Goal: Communication & Community: Answer question/provide support

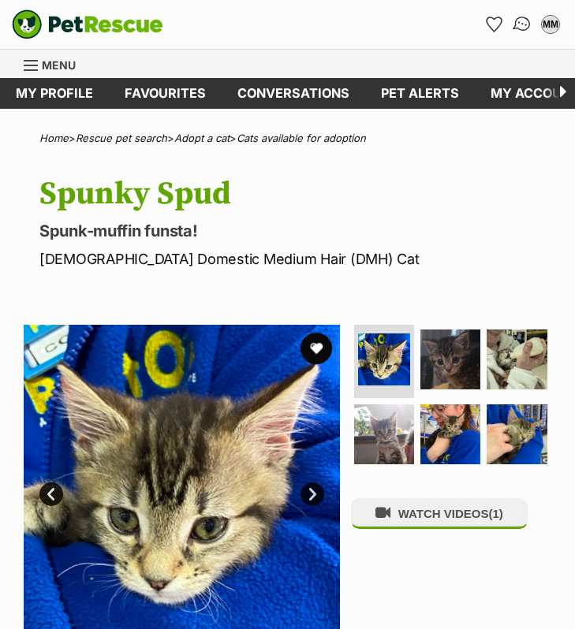
click at [523, 19] on img "Conversations" at bounding box center [521, 24] width 21 height 20
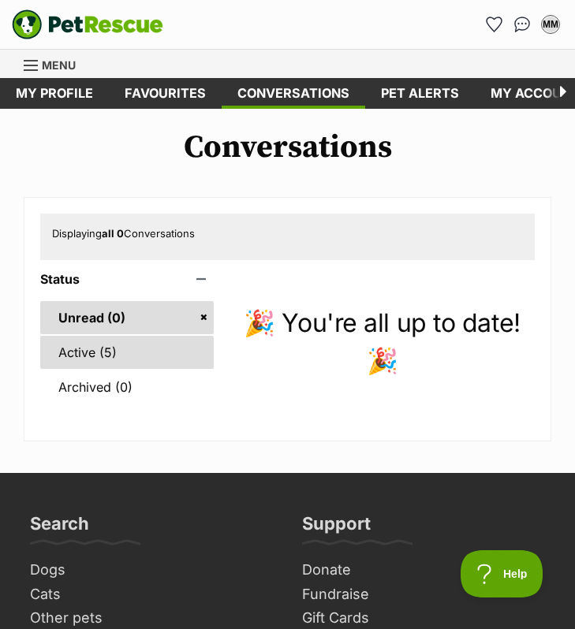
click at [159, 351] on link "Active (5)" at bounding box center [126, 352] width 173 height 33
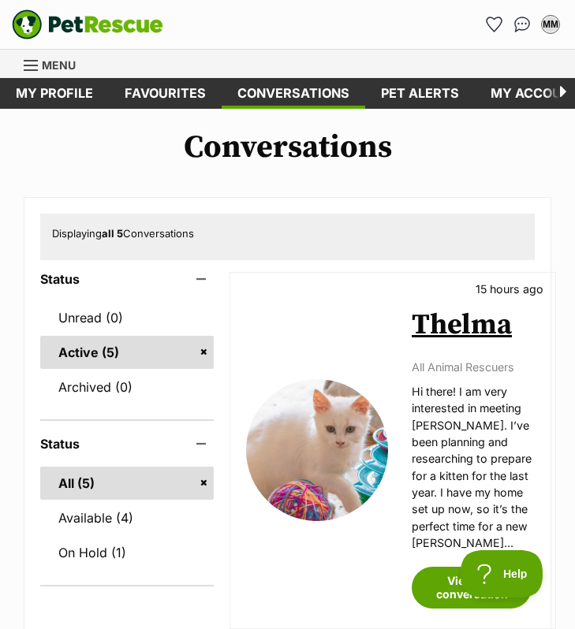
click at [456, 317] on link "Thelma" at bounding box center [461, 324] width 100 height 35
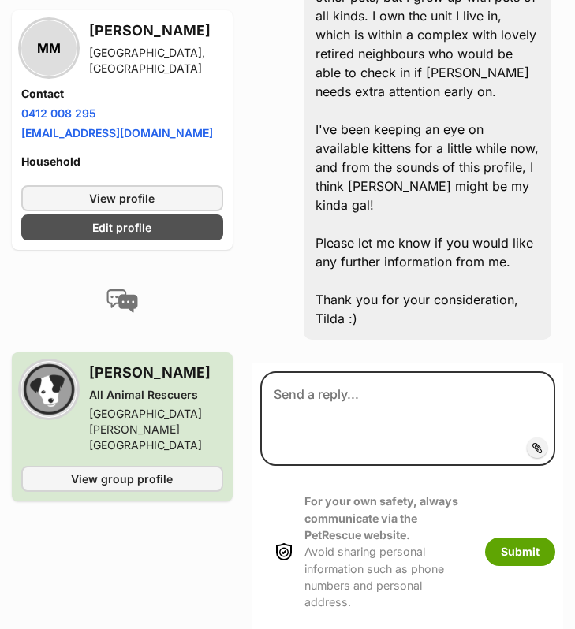
scroll to position [783, 0]
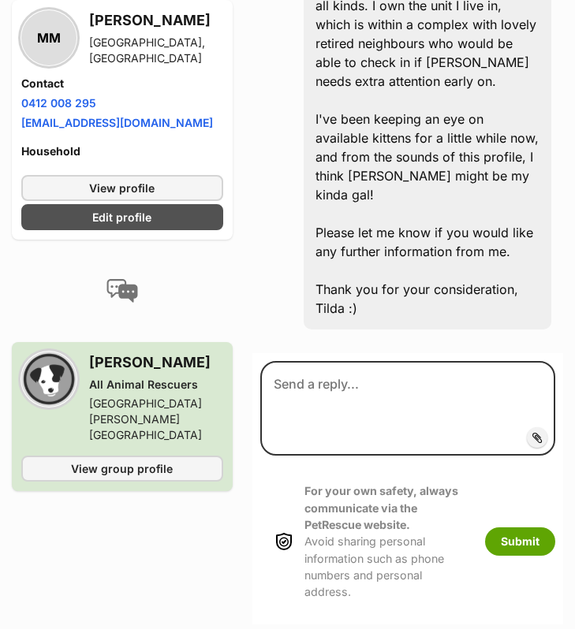
click at [107, 351] on h3 "Sonja Olsen" at bounding box center [156, 362] width 134 height 22
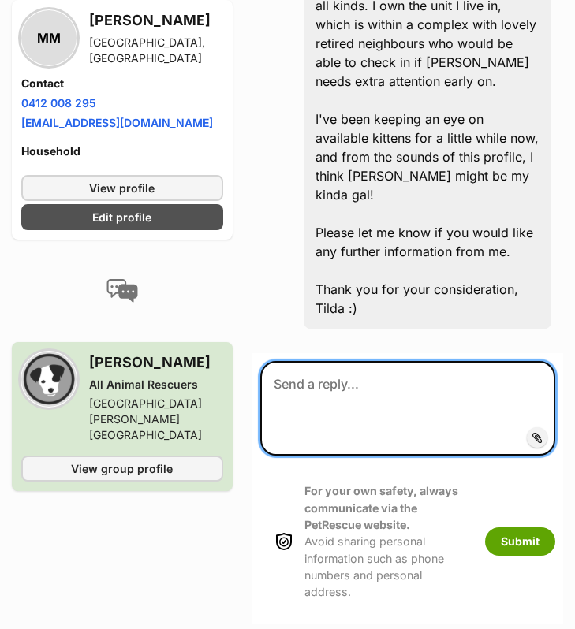
click at [324, 361] on textarea at bounding box center [407, 408] width 295 height 95
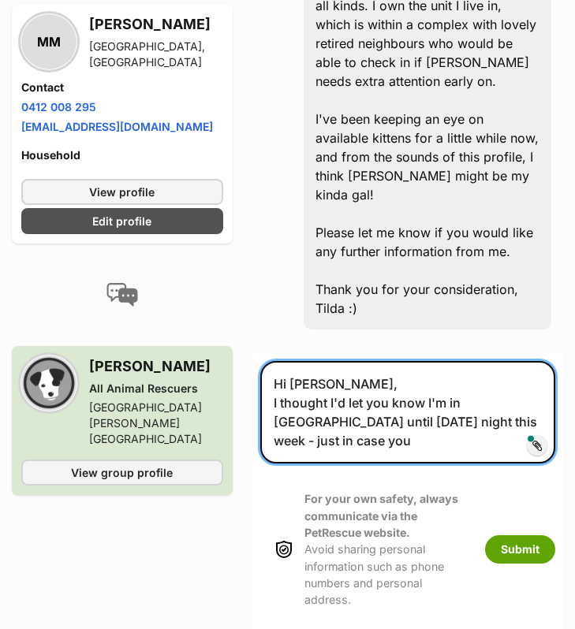
scroll to position [787, 0]
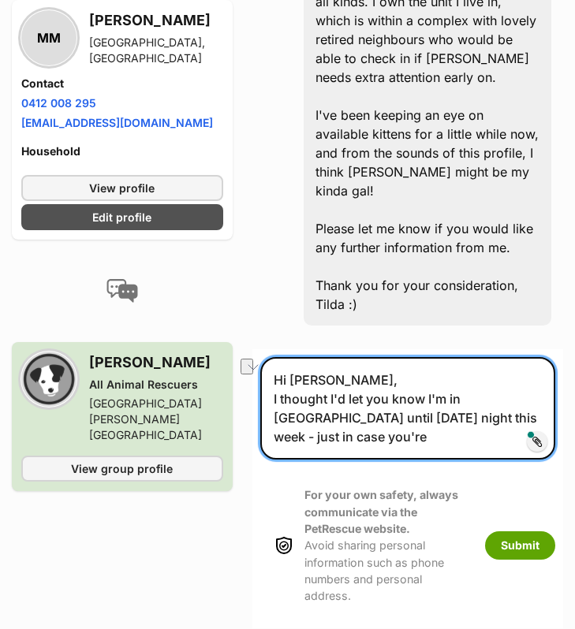
drag, startPoint x: 428, startPoint y: 330, endPoint x: 270, endPoint y: 333, distance: 157.7
click at [270, 357] on textarea "Hi Sonja, I thought I'd let you know I'm in Melbourne until Sunday night this w…" at bounding box center [407, 408] width 295 height 102
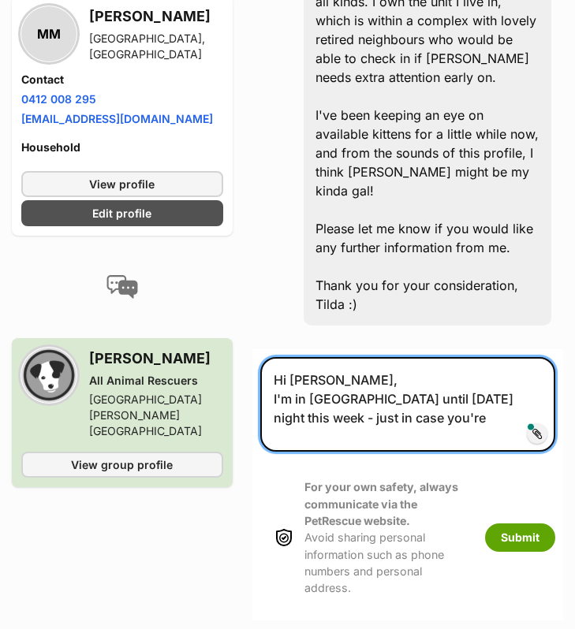
click at [444, 357] on textarea "Hi Sonja, I'm in Melbourne until Sunday night this week - just in case you're" at bounding box center [407, 404] width 295 height 95
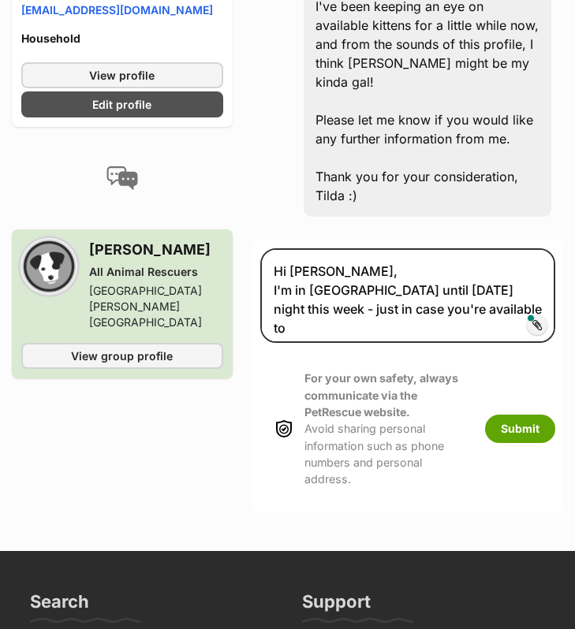
scroll to position [891, 0]
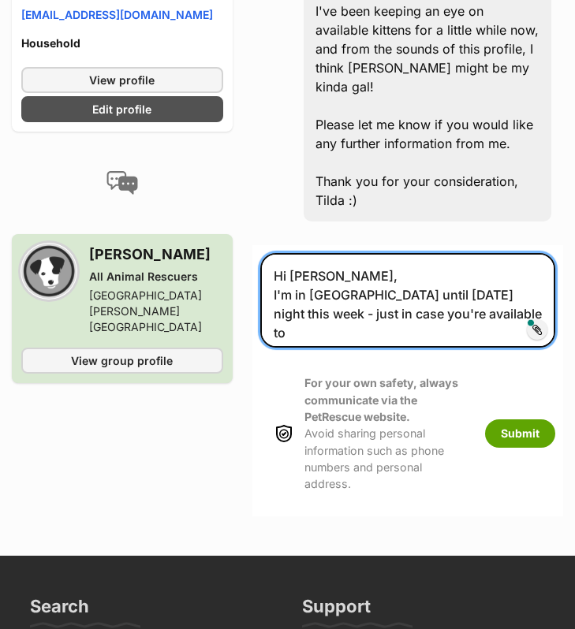
click at [505, 253] on textarea "Hi Sonja, I'm in Melbourne until Sunday night this week - just in case you're a…" at bounding box center [407, 300] width 295 height 95
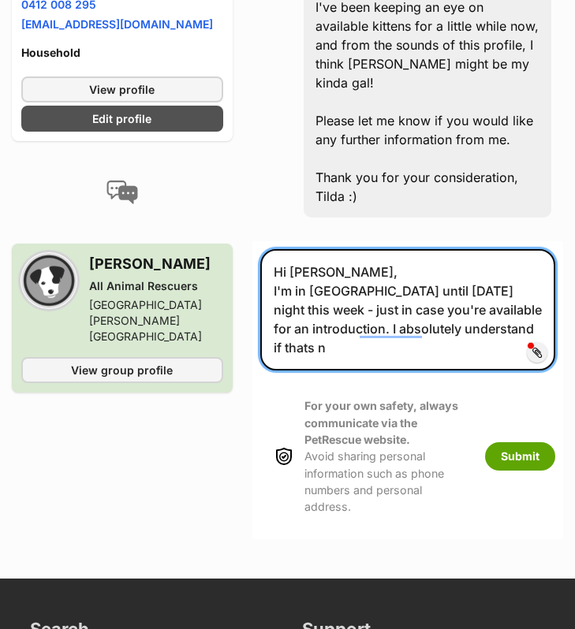
scroll to position [905, 0]
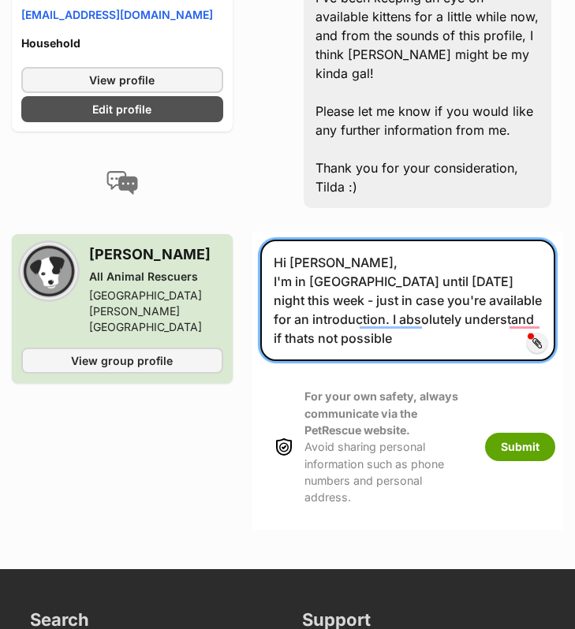
paste textarea "I thought I'd let you know"
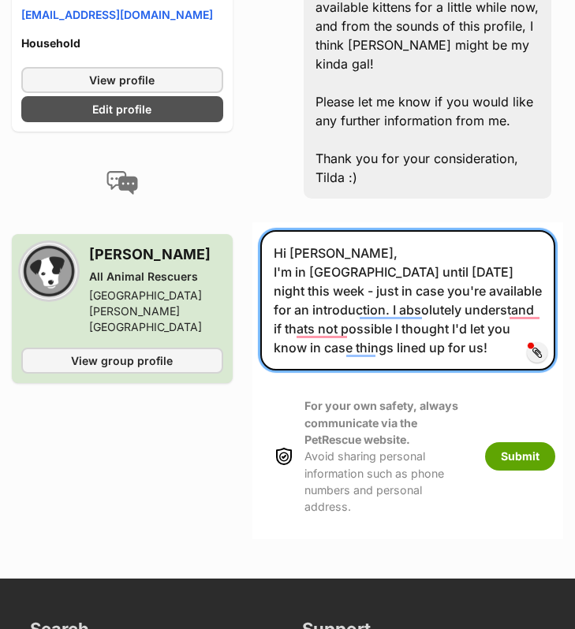
click at [351, 236] on textarea "Hi Sonja, I'm in Melbourne until Sunday night this week - just in case you're a…" at bounding box center [407, 300] width 295 height 140
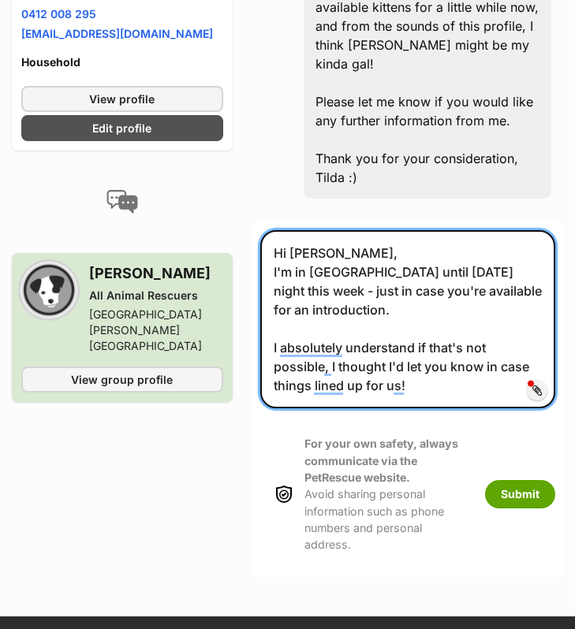
click at [431, 316] on textarea "Hi Sonja, I'm in Melbourne until Sunday night this week - just in case you're a…" at bounding box center [407, 319] width 295 height 178
paste textarea "organise an alternative time/date that would suit you."
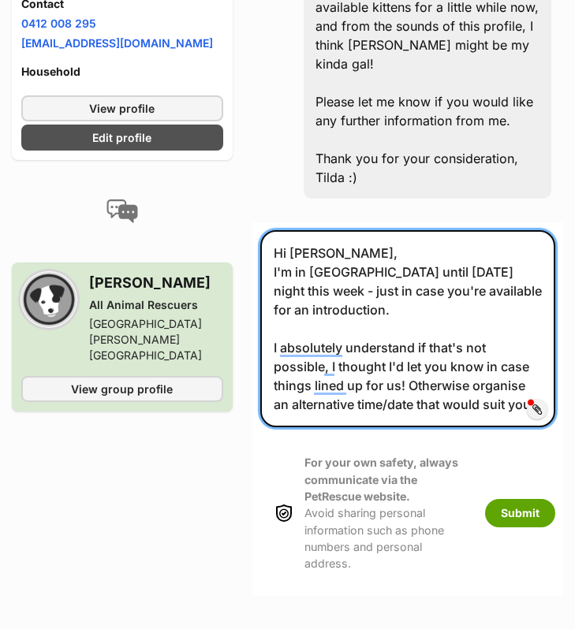
scroll to position [924, 0]
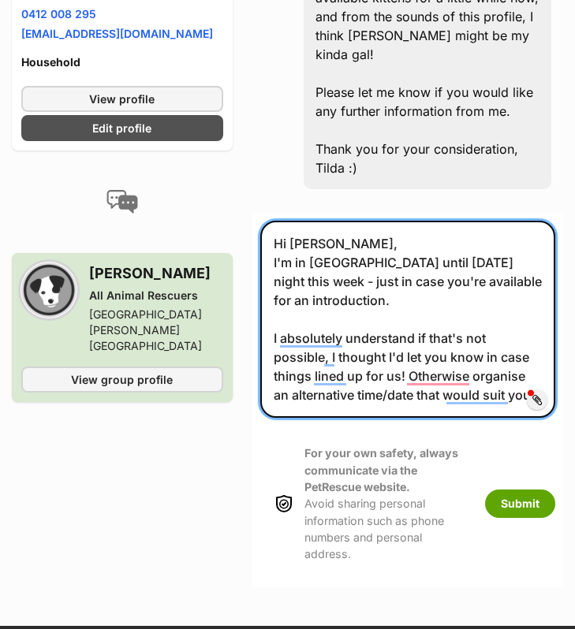
click at [472, 301] on textarea "Hi Sonja, I'm in Melbourne until Sunday night this week - just in case you're a…" at bounding box center [407, 319] width 295 height 197
click at [407, 304] on textarea "Hi Sonja, I'm in Melbourne until Sunday night this week - just in case you're a…" at bounding box center [407, 319] width 295 height 197
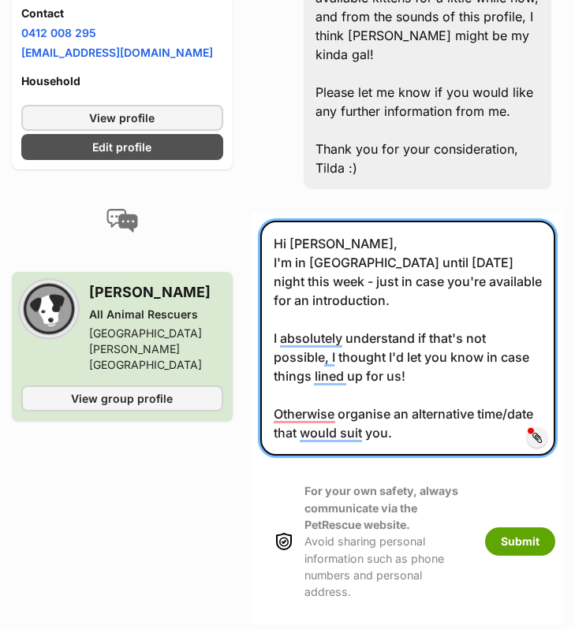
click at [338, 340] on textarea "Hi Sonja, I'm in Melbourne until Sunday night this week - just in case you're a…" at bounding box center [407, 338] width 295 height 235
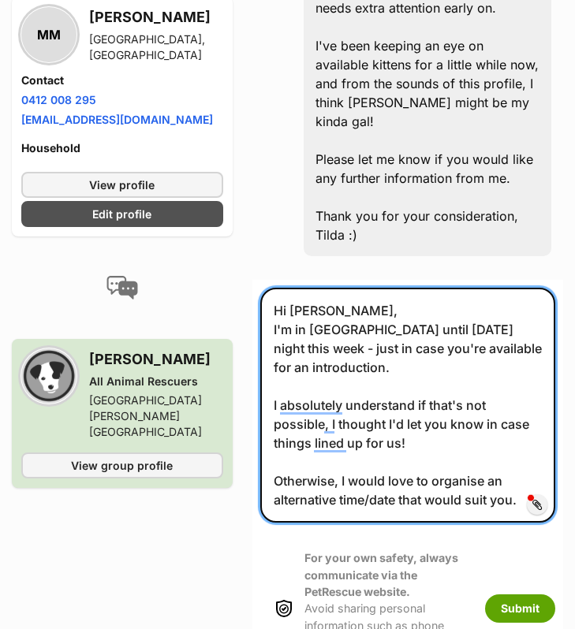
scroll to position [858, 0]
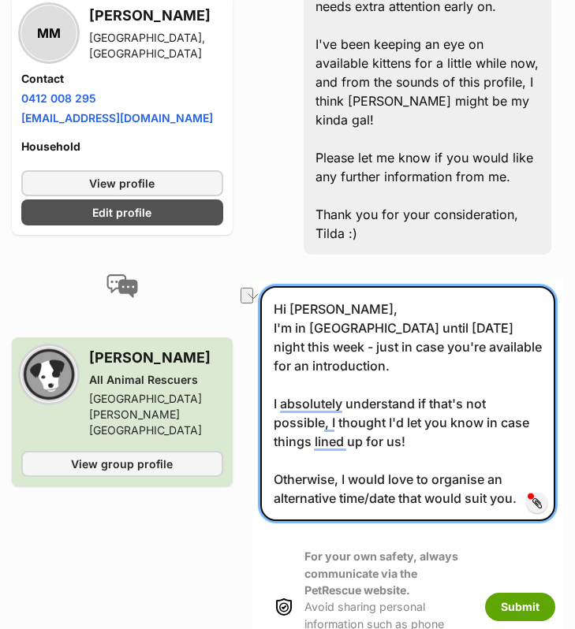
drag, startPoint x: 362, startPoint y: 371, endPoint x: 399, endPoint y: 371, distance: 37.0
click at [399, 371] on textarea "Hi Sonja, I'm in Melbourne until Sunday night this week - just in case you're a…" at bounding box center [407, 403] width 295 height 235
click at [406, 366] on textarea "Hi Sonja, I'm in Melbourne until Sunday night this week - just in case you're a…" at bounding box center [407, 403] width 295 height 235
type textarea "Hi Sonja, I'm in Melbourne until Sunday night this week - just in case you're a…"
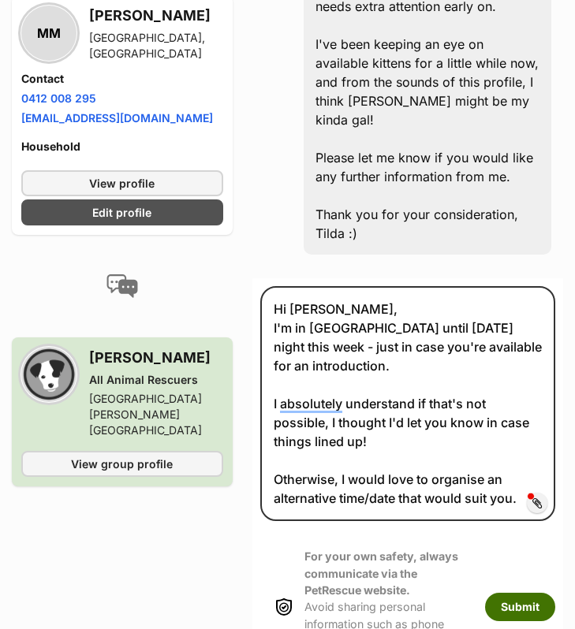
click at [515, 593] on button "Submit" at bounding box center [520, 607] width 70 height 28
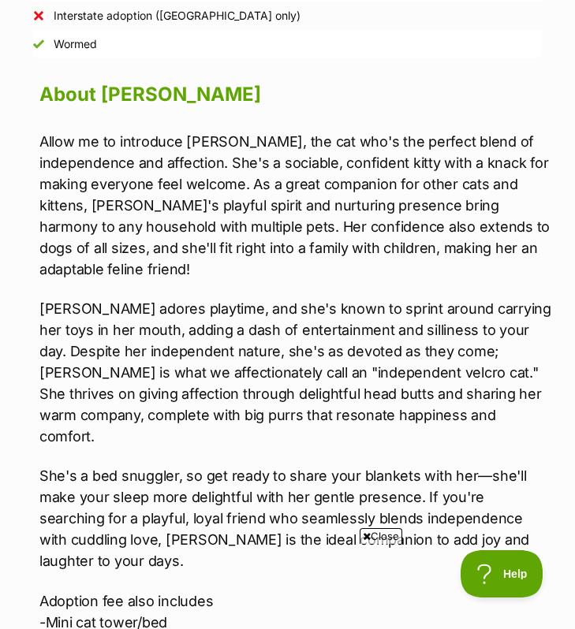
scroll to position [1356, 0]
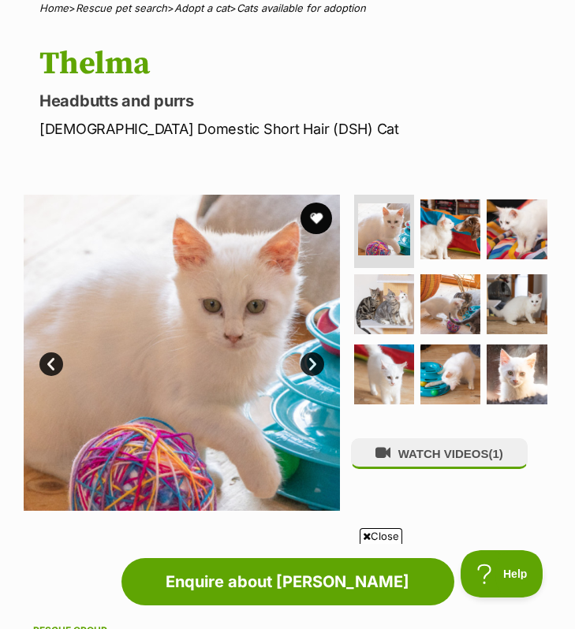
scroll to position [0, 0]
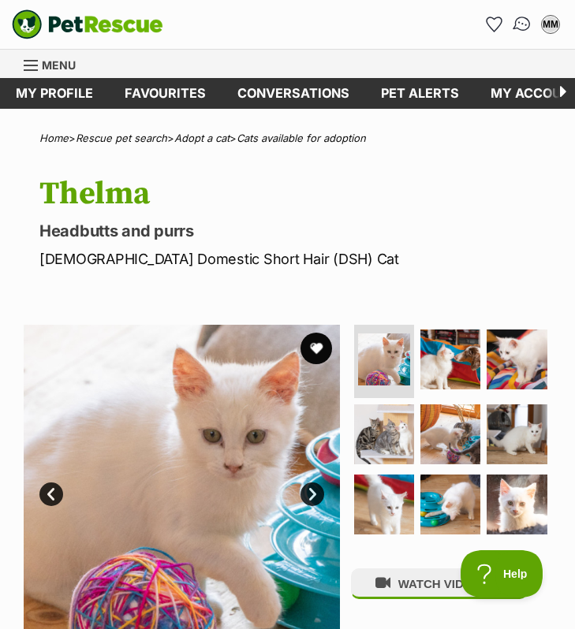
click at [526, 32] on img "Conversations" at bounding box center [521, 24] width 21 height 20
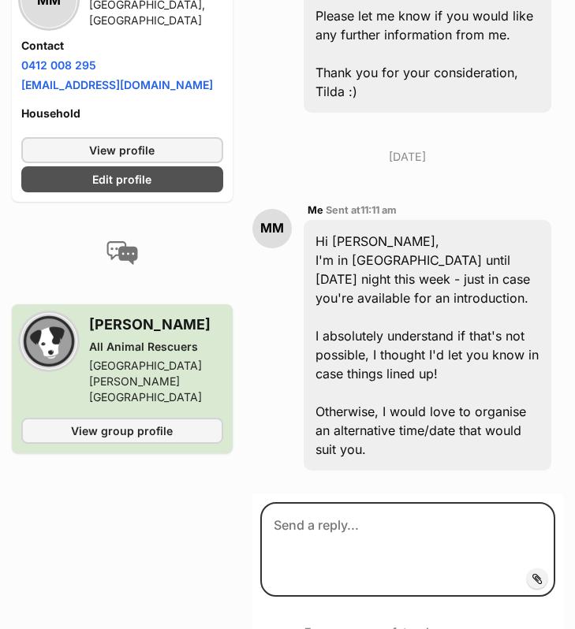
scroll to position [999, 0]
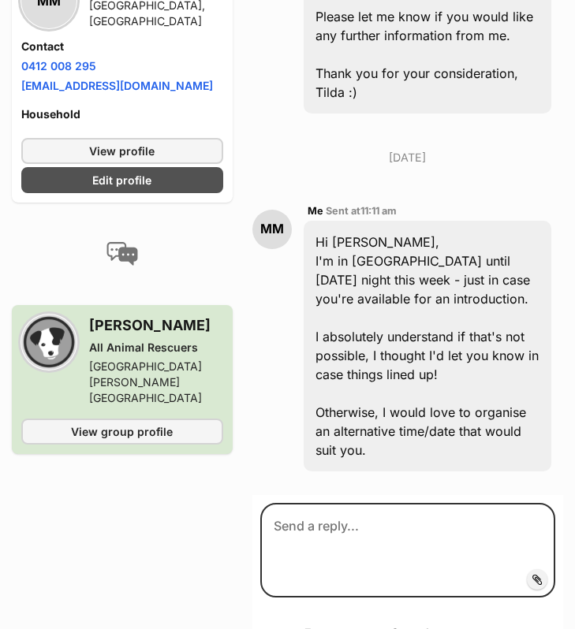
click at [122, 242] on img at bounding box center [122, 254] width 32 height 24
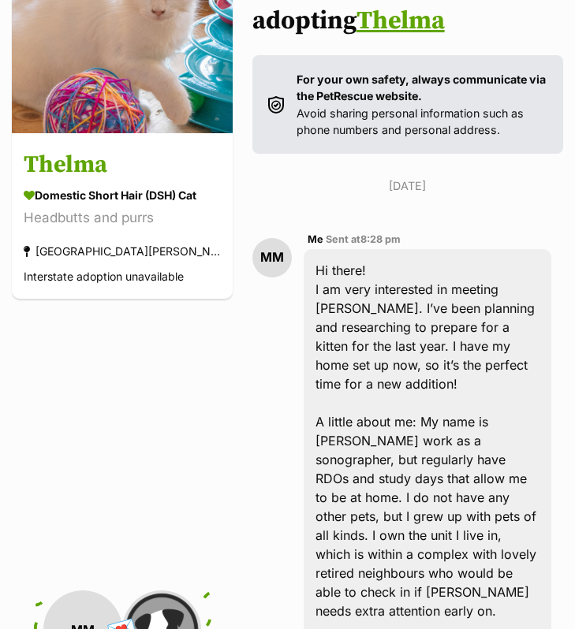
scroll to position [0, 0]
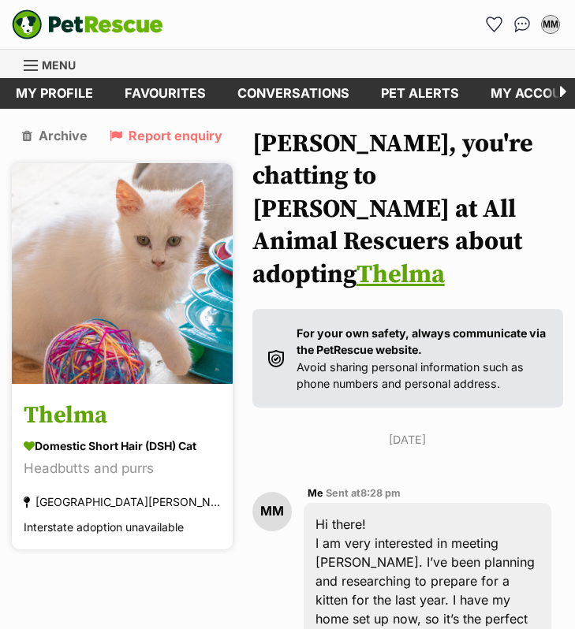
click at [128, 445] on div "Domestic Short Hair (DSH) Cat" at bounding box center [122, 445] width 197 height 17
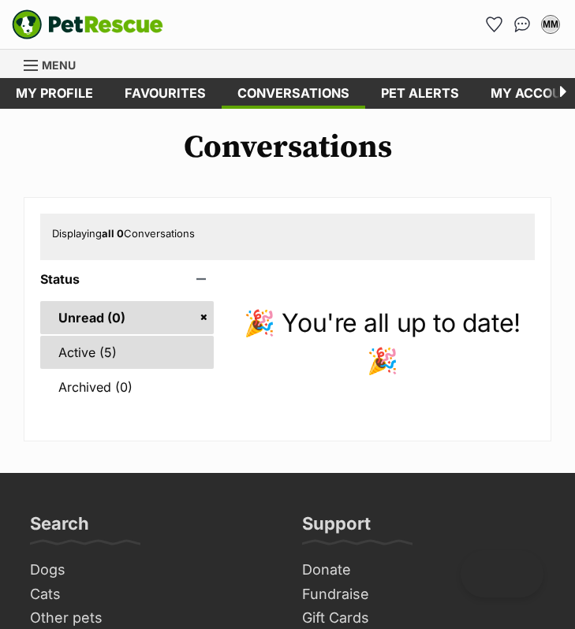
click at [156, 347] on link "Active (5)" at bounding box center [126, 352] width 173 height 33
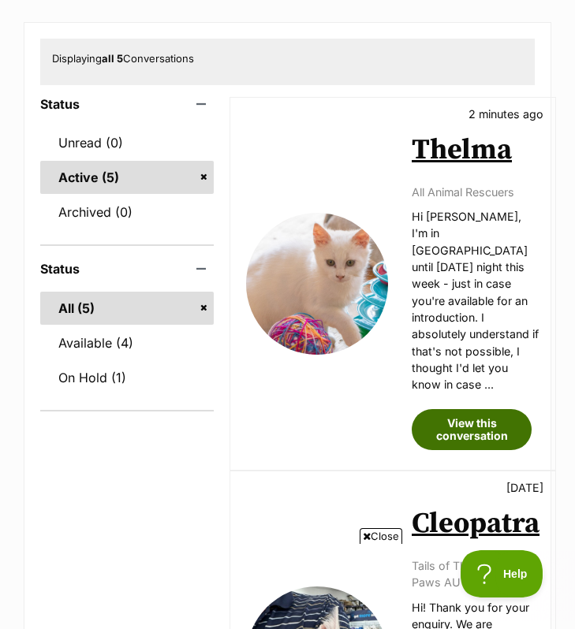
click at [444, 409] on link "View this conversation" at bounding box center [471, 429] width 120 height 41
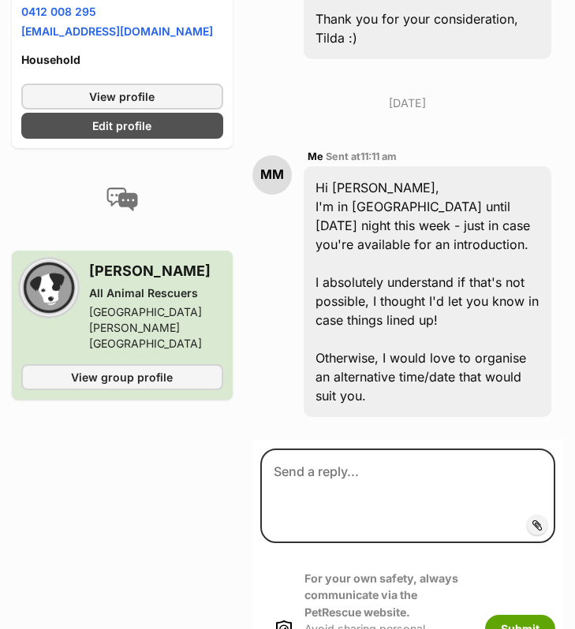
scroll to position [1055, 0]
